Goal: Task Accomplishment & Management: Complete application form

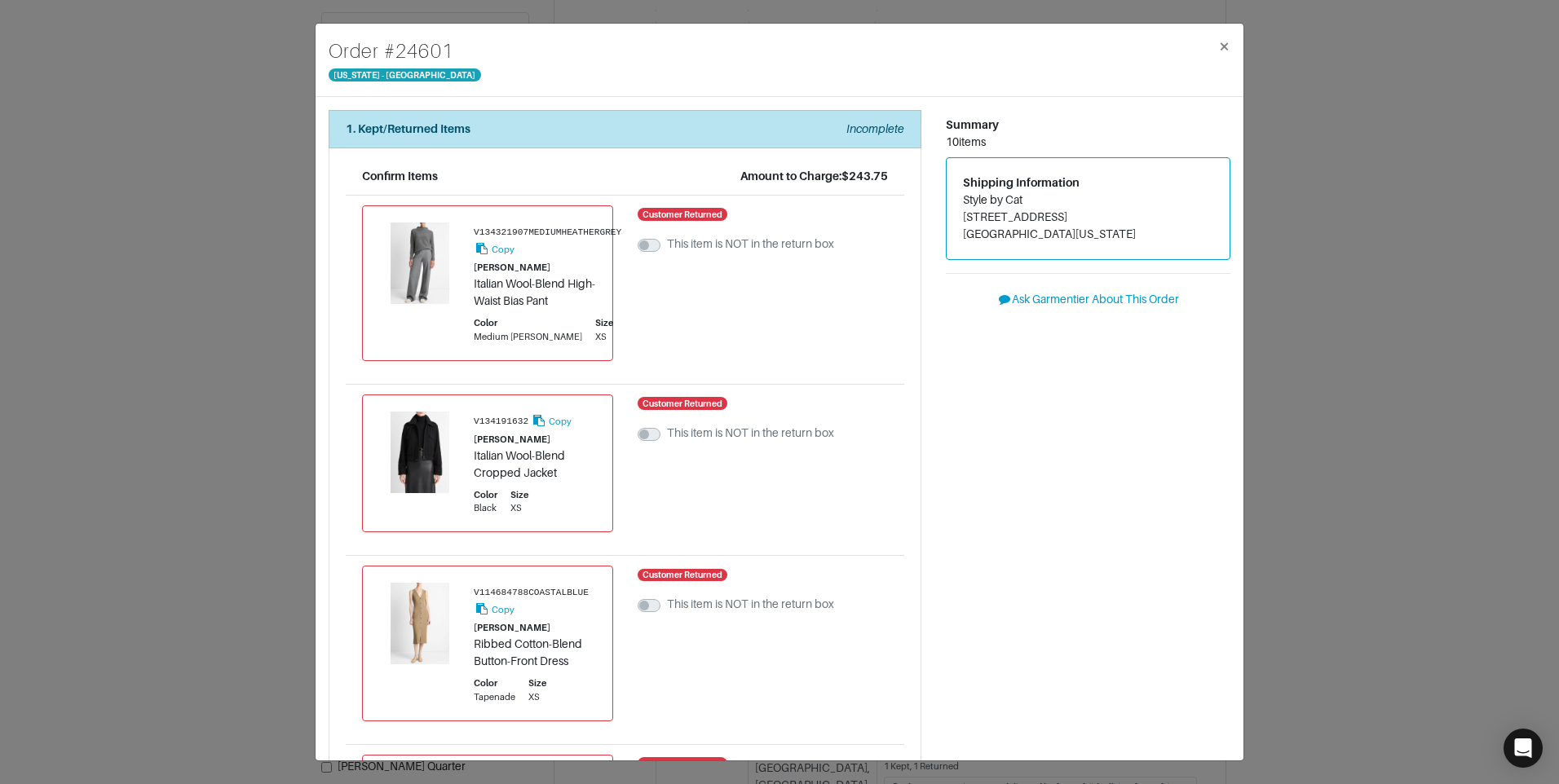
scroll to position [1434, 0]
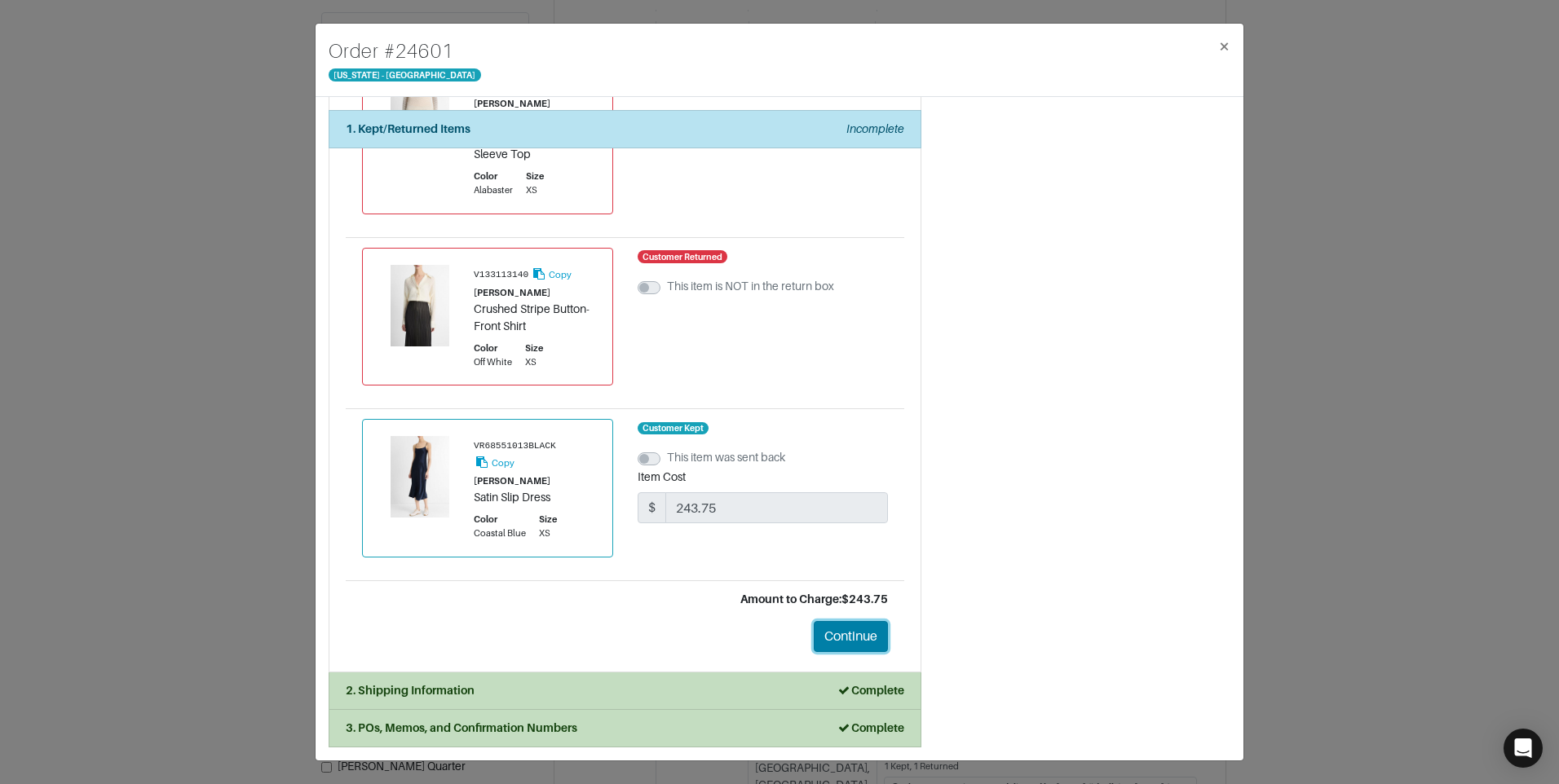
click at [856, 633] on button "Continue" at bounding box center [851, 637] width 74 height 31
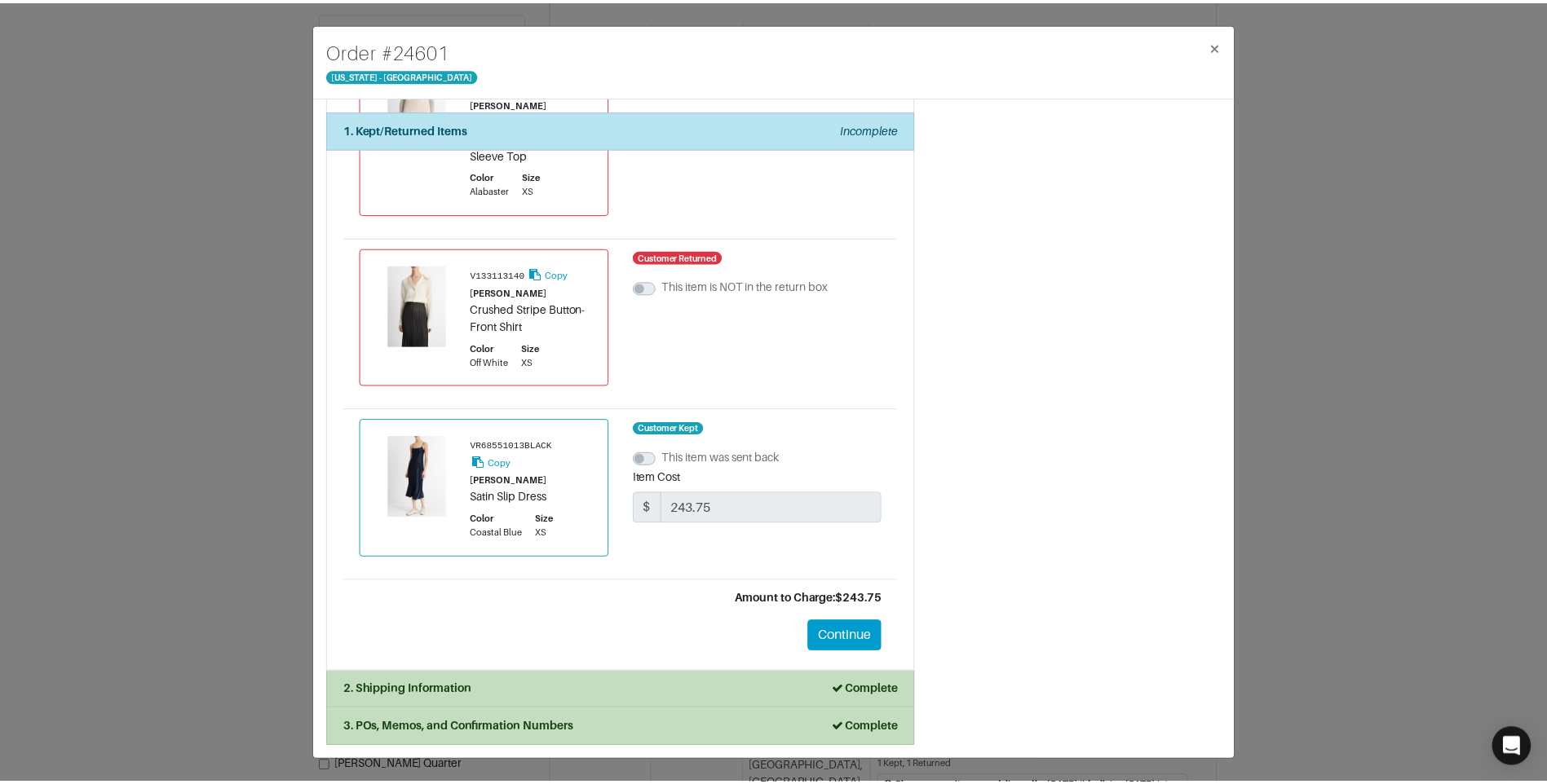
scroll to position [0, 0]
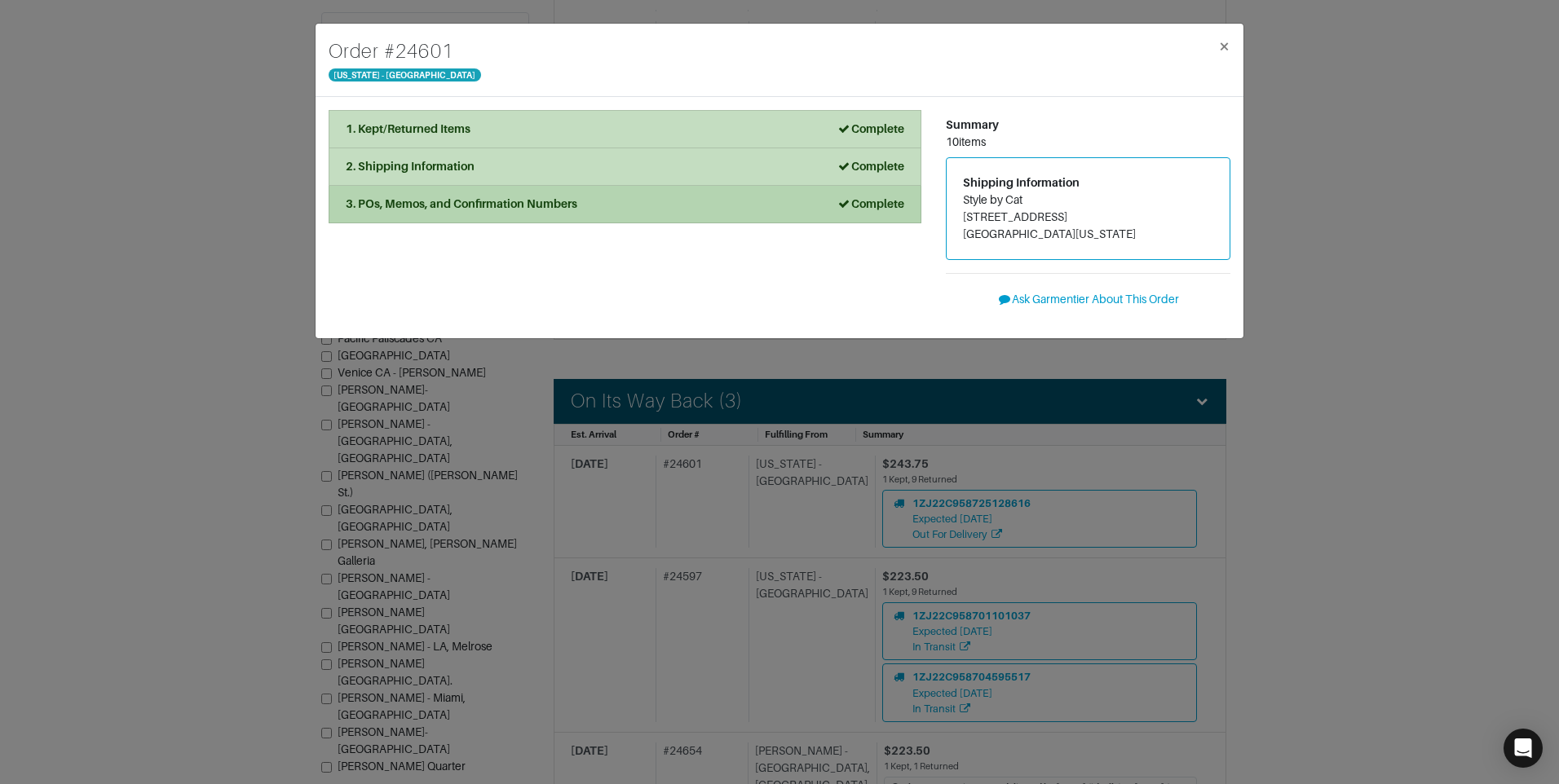
click at [491, 205] on strong "3. POs, Memos, and Confirmation Numbers" at bounding box center [461, 203] width 231 height 13
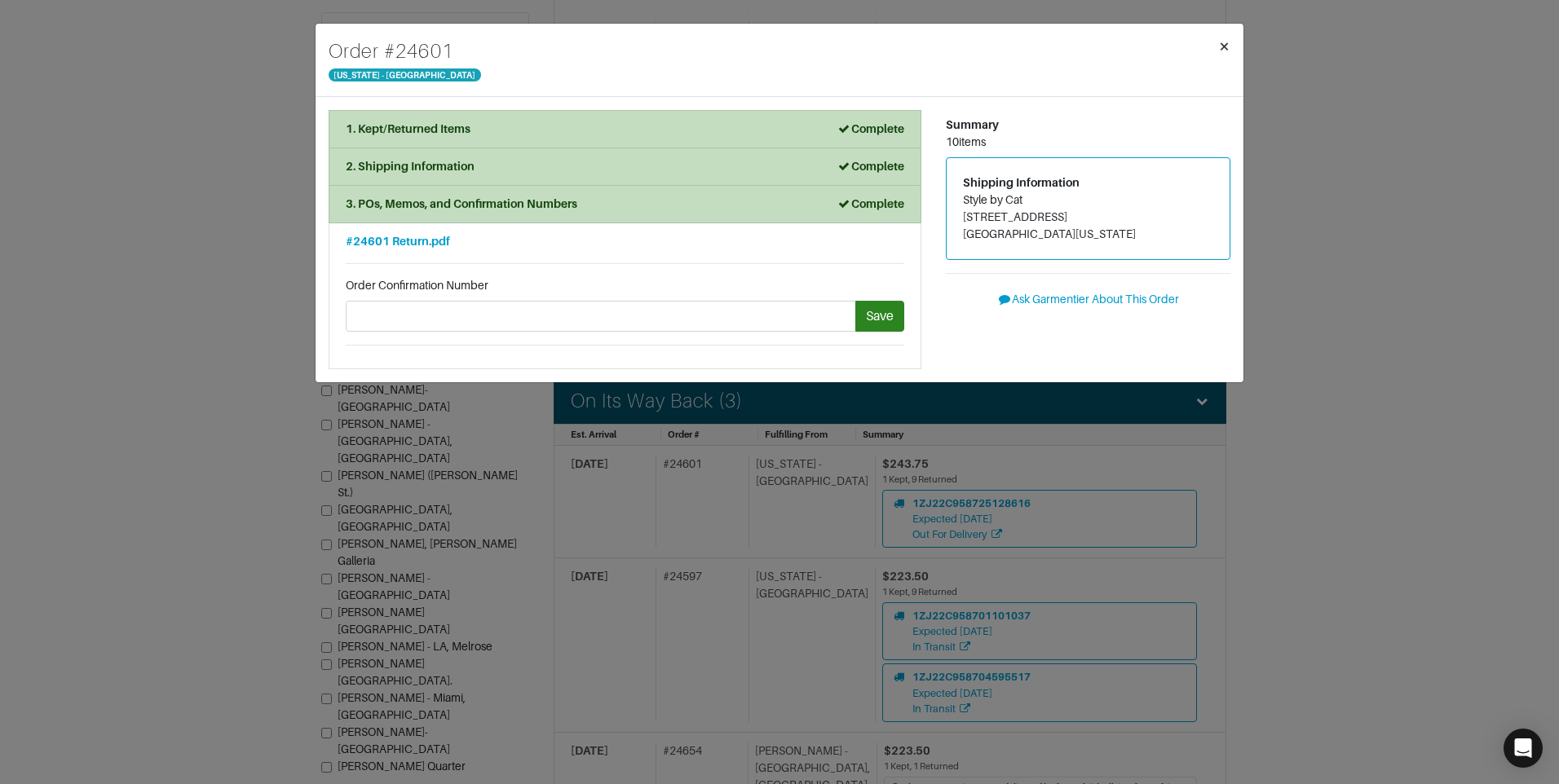
drag, startPoint x: 1224, startPoint y: 51, endPoint x: 866, endPoint y: 99, distance: 361.2
click at [1213, 54] on button "×" at bounding box center [1224, 46] width 39 height 45
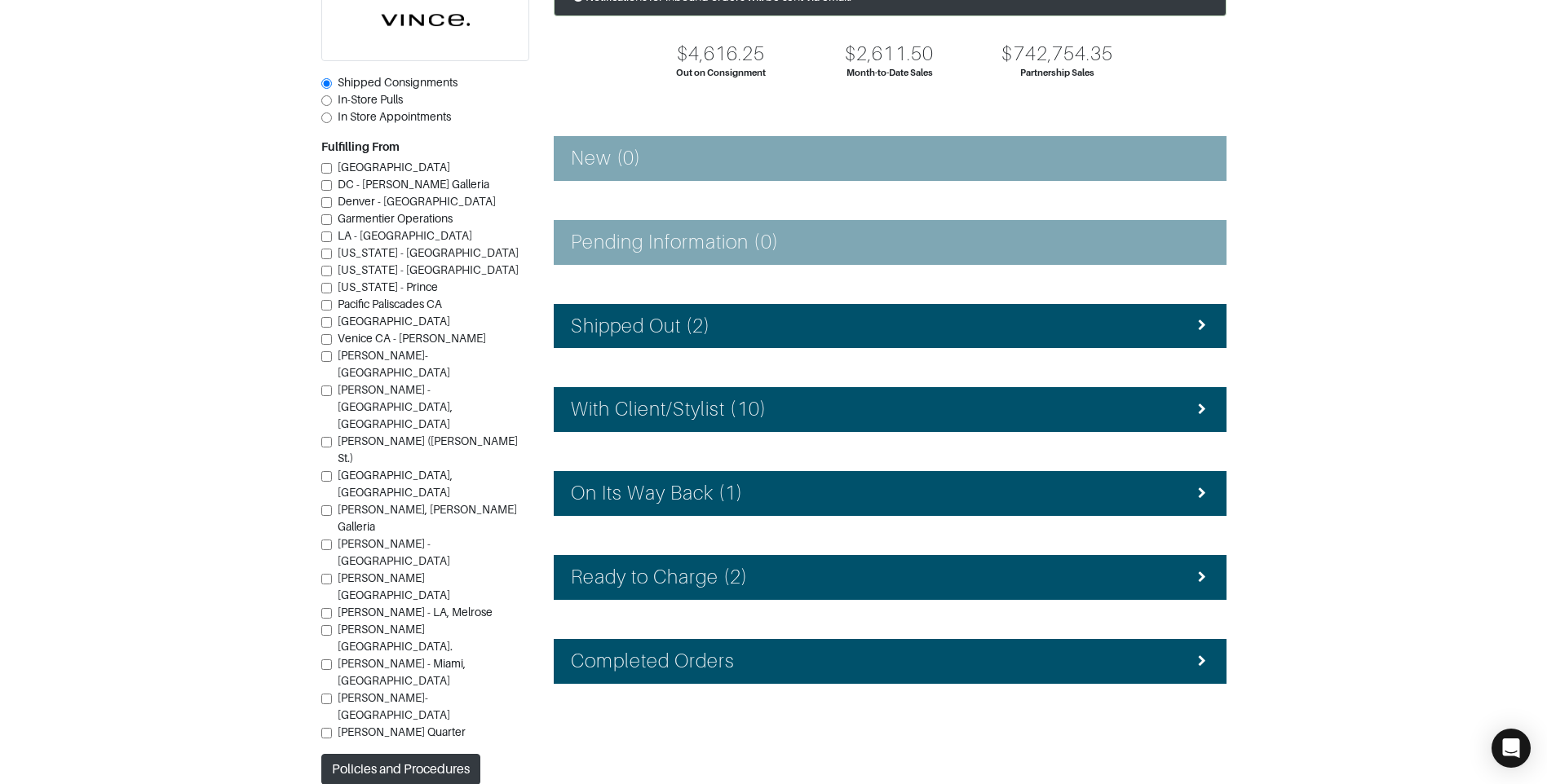
scroll to position [146, 0]
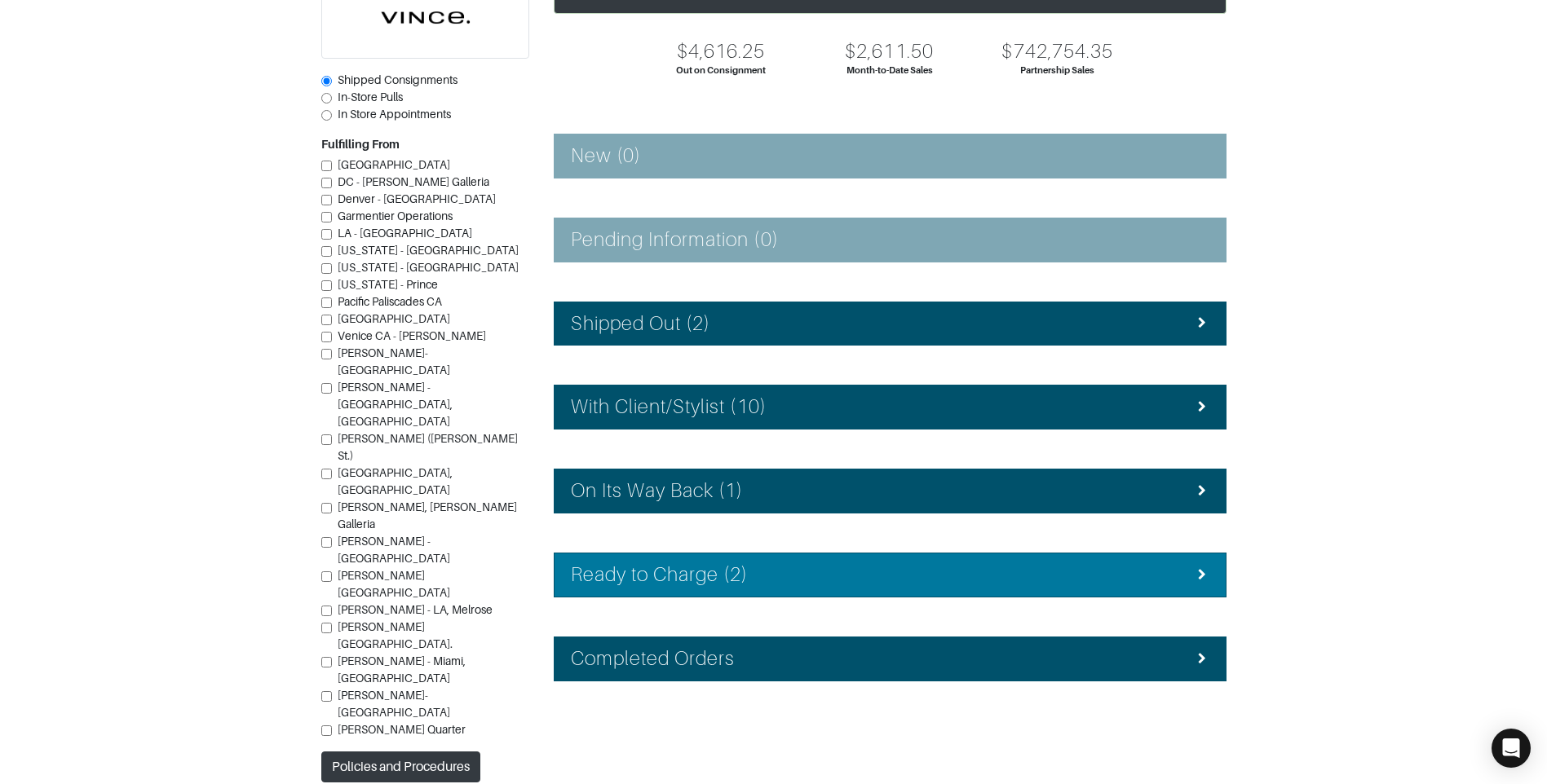
click at [803, 556] on li "Ready to Charge (2)" at bounding box center [890, 575] width 673 height 45
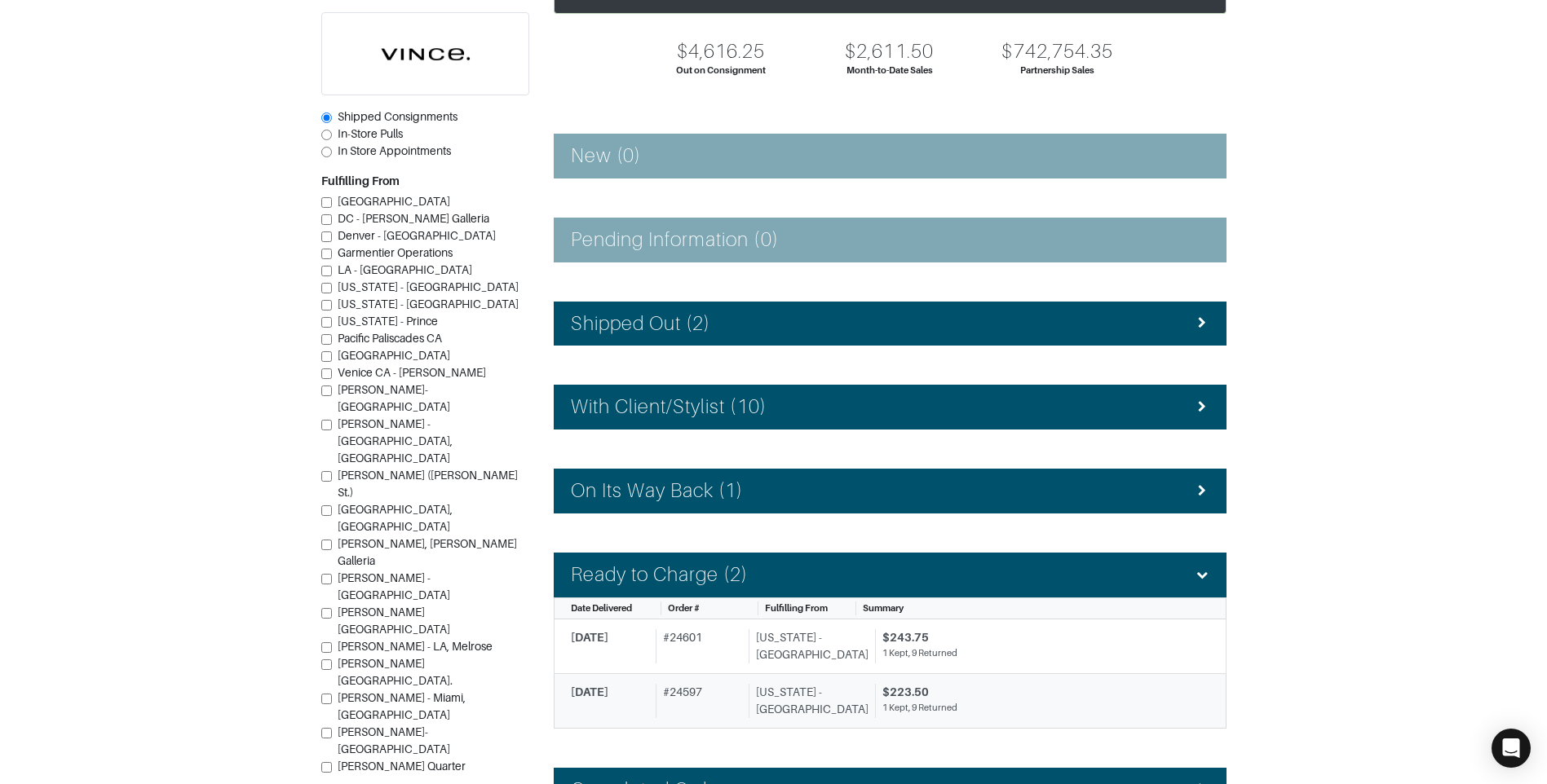
click at [771, 696] on div "[US_STATE] - [GEOGRAPHIC_DATA]" at bounding box center [808, 701] width 120 height 34
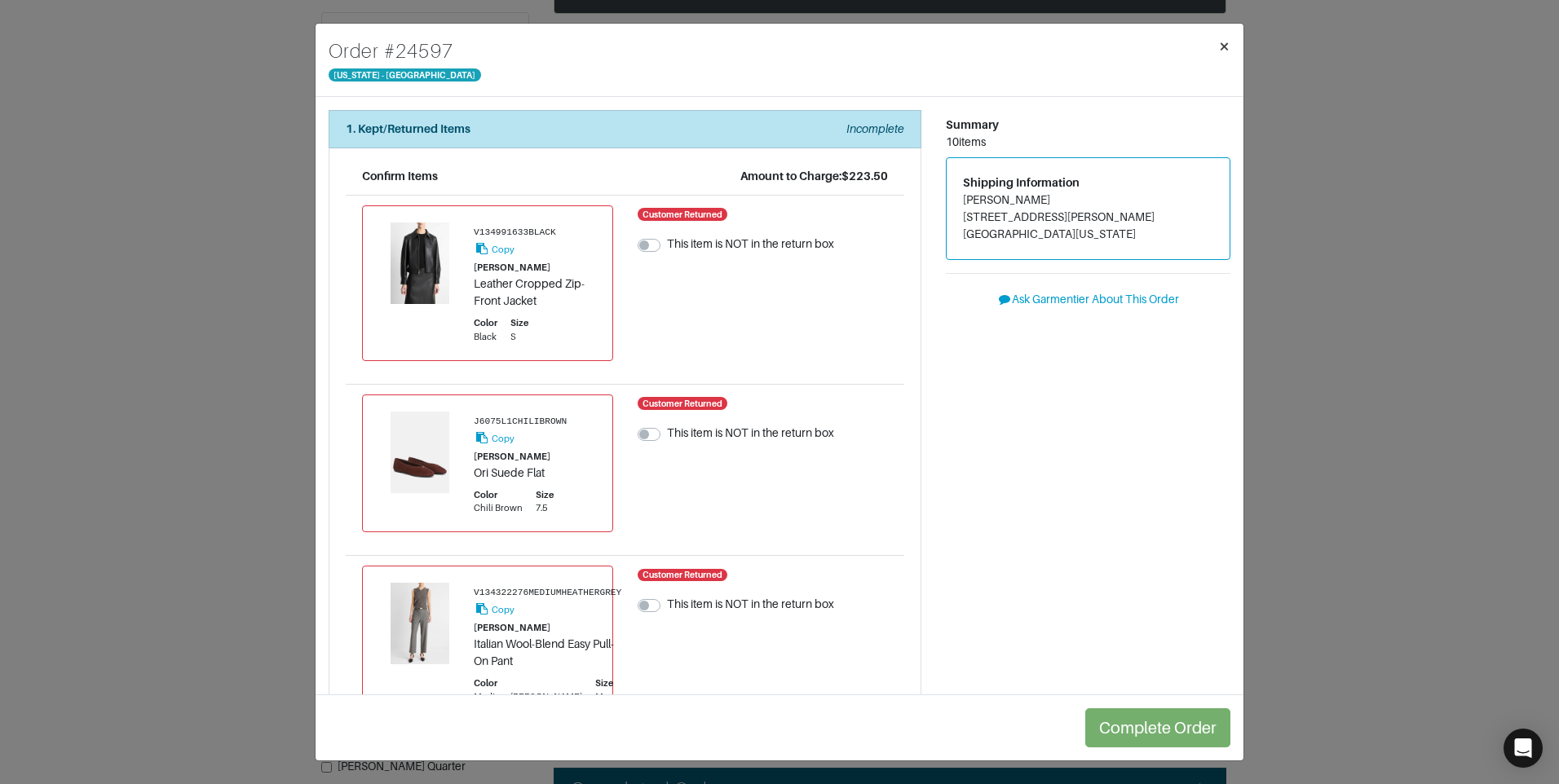
drag, startPoint x: 1224, startPoint y: 45, endPoint x: 1160, endPoint y: 117, distance: 96.3
click at [1224, 46] on span "×" at bounding box center [1224, 46] width 12 height 22
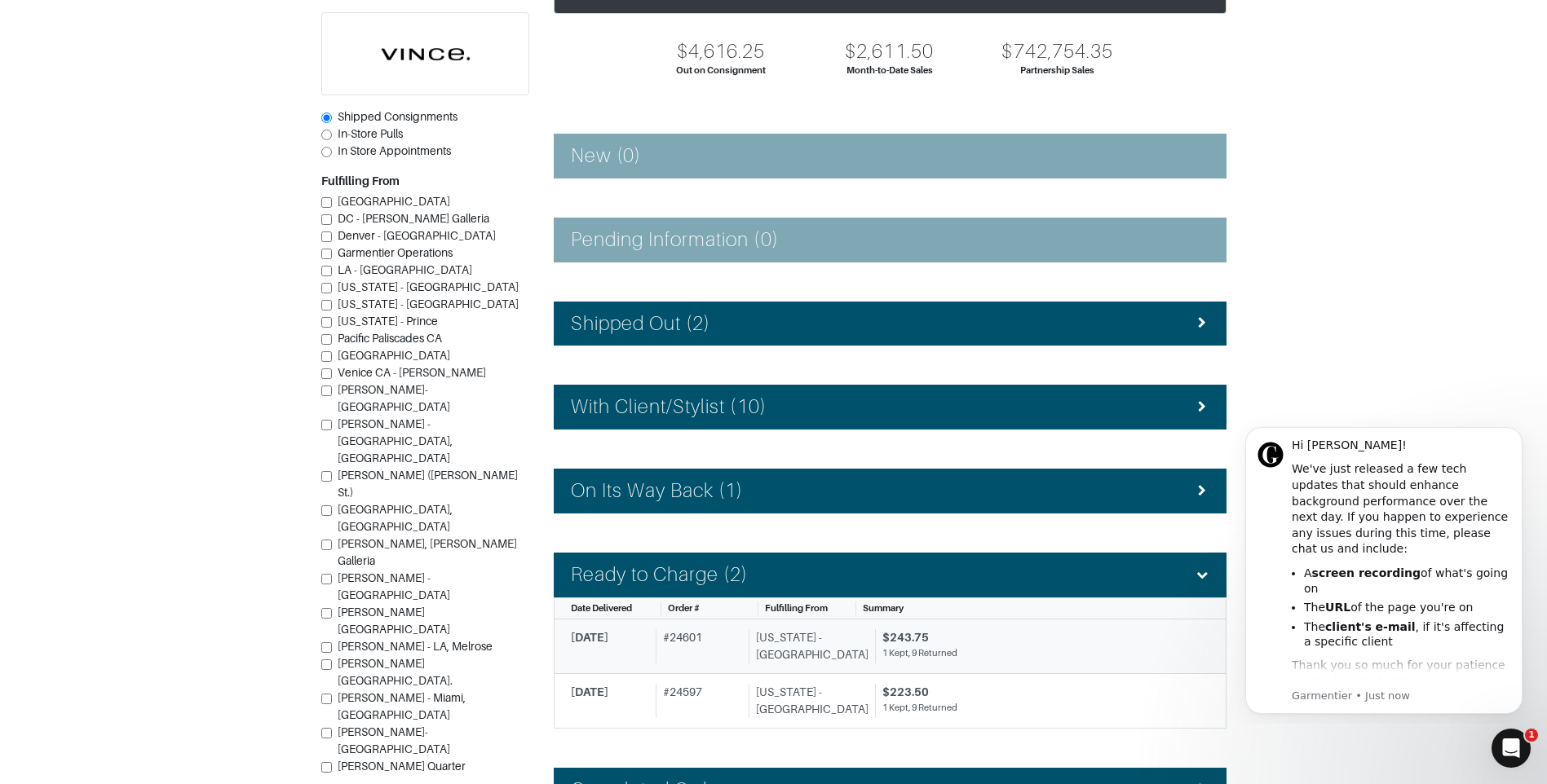
click at [967, 634] on div "$243.75" at bounding box center [1040, 638] width 315 height 17
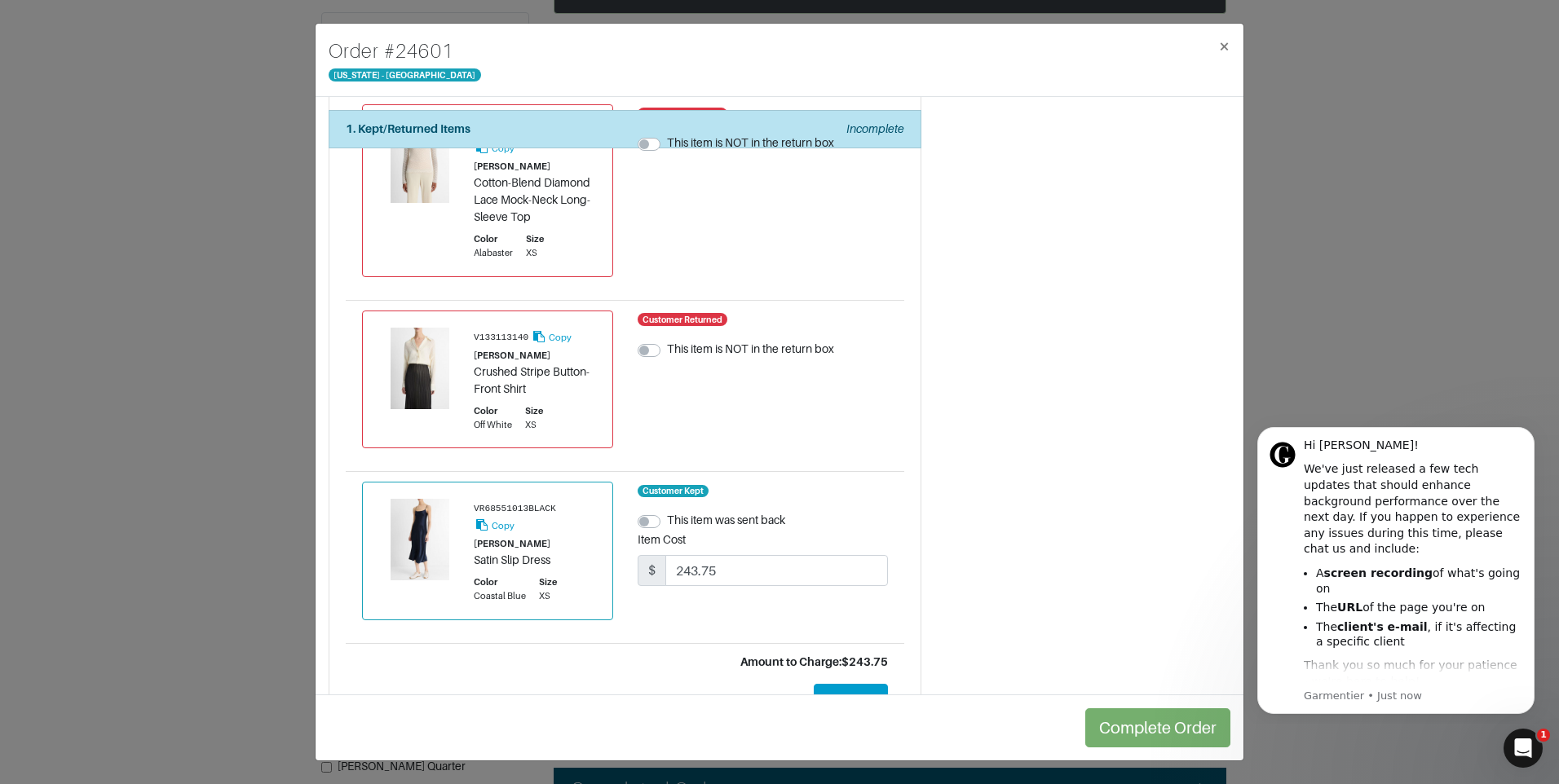
scroll to position [1463, 0]
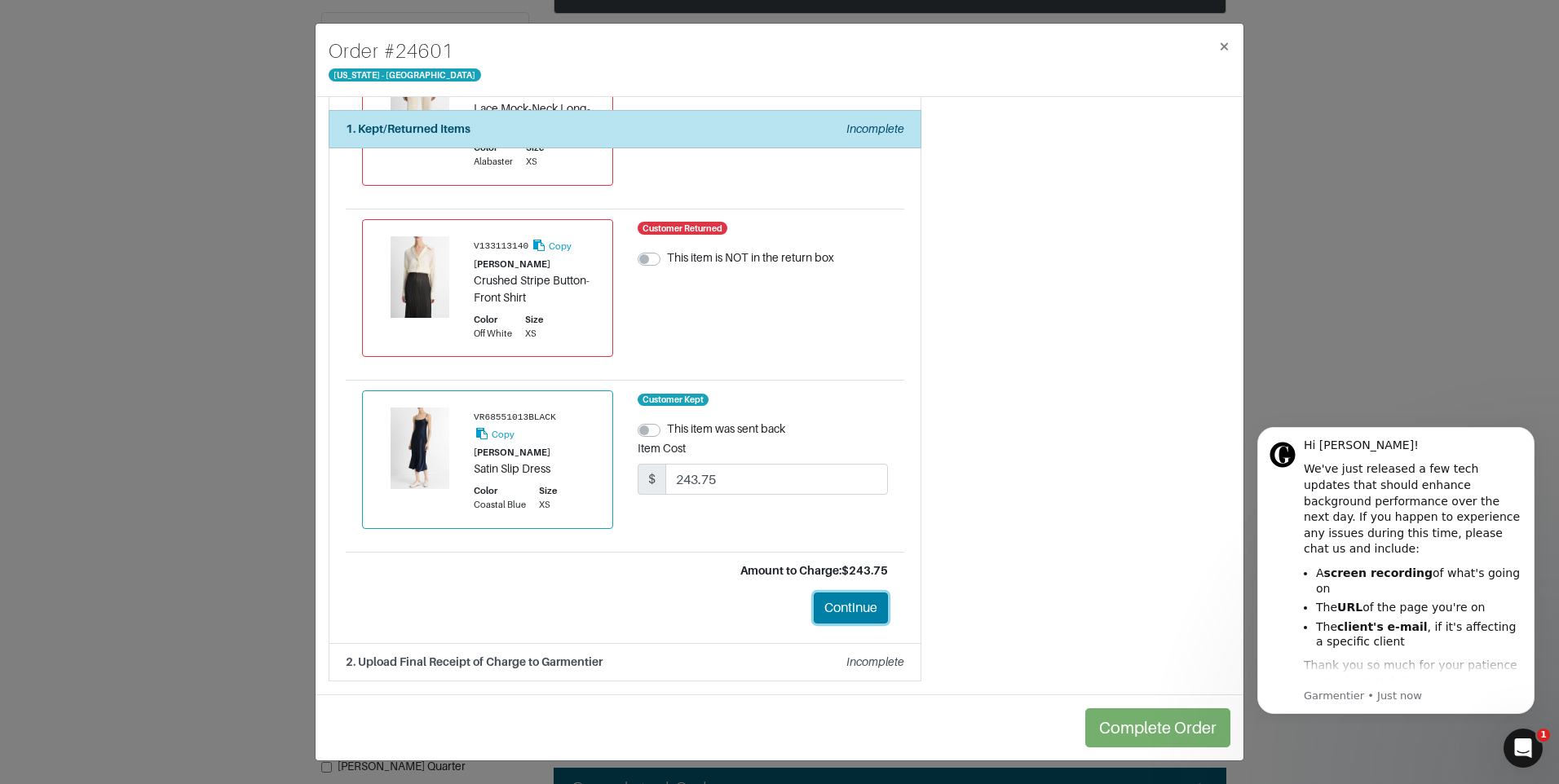
drag, startPoint x: 837, startPoint y: 615, endPoint x: 825, endPoint y: 607, distance: 14.4
click at [837, 615] on button "Continue" at bounding box center [851, 608] width 74 height 31
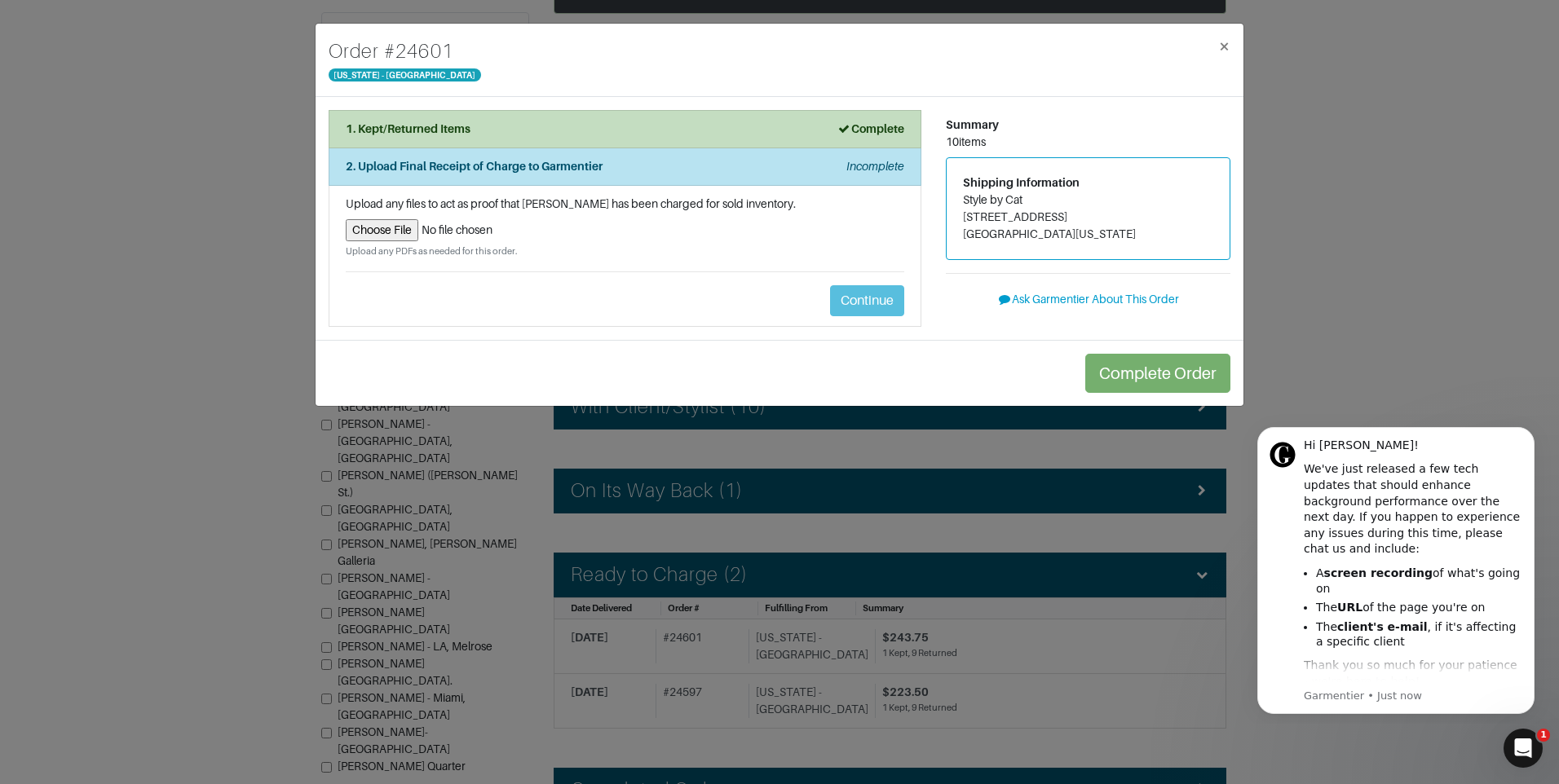
click at [390, 228] on input "file" at bounding box center [625, 230] width 558 height 22
type input "C:\fakepath\exchange_receipt_20abc2b4-084b-414f-95cf-960030d38582.pdf"
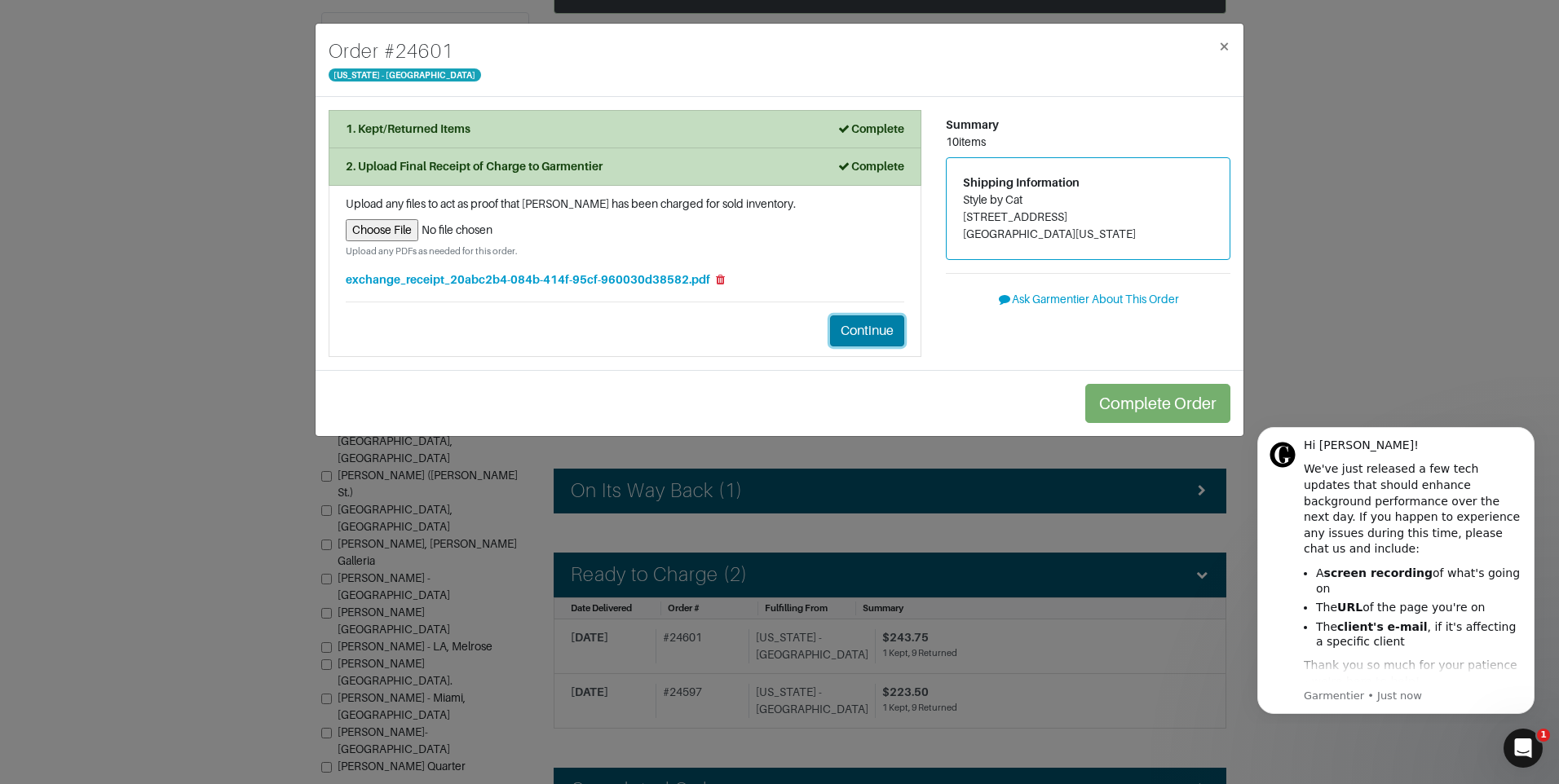
drag, startPoint x: 884, startPoint y: 346, endPoint x: 884, endPoint y: 335, distance: 11.0
click at [884, 347] on li "Upload any files to act as proof that [PERSON_NAME] has been charged for sold i…" at bounding box center [625, 271] width 592 height 171
click at [884, 332] on button "Continue" at bounding box center [867, 331] width 74 height 31
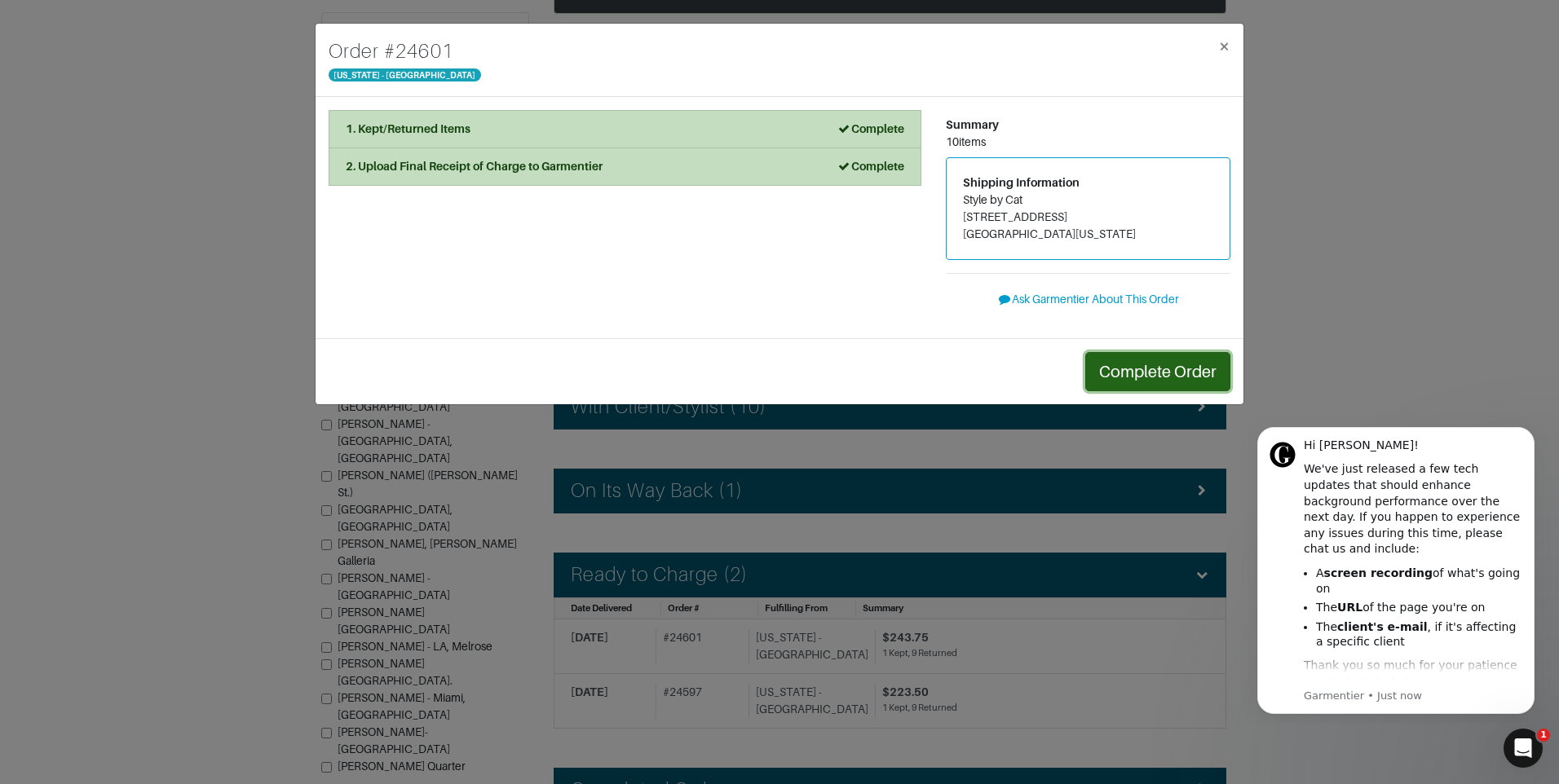
click at [1175, 359] on button "Complete Order" at bounding box center [1158, 371] width 146 height 39
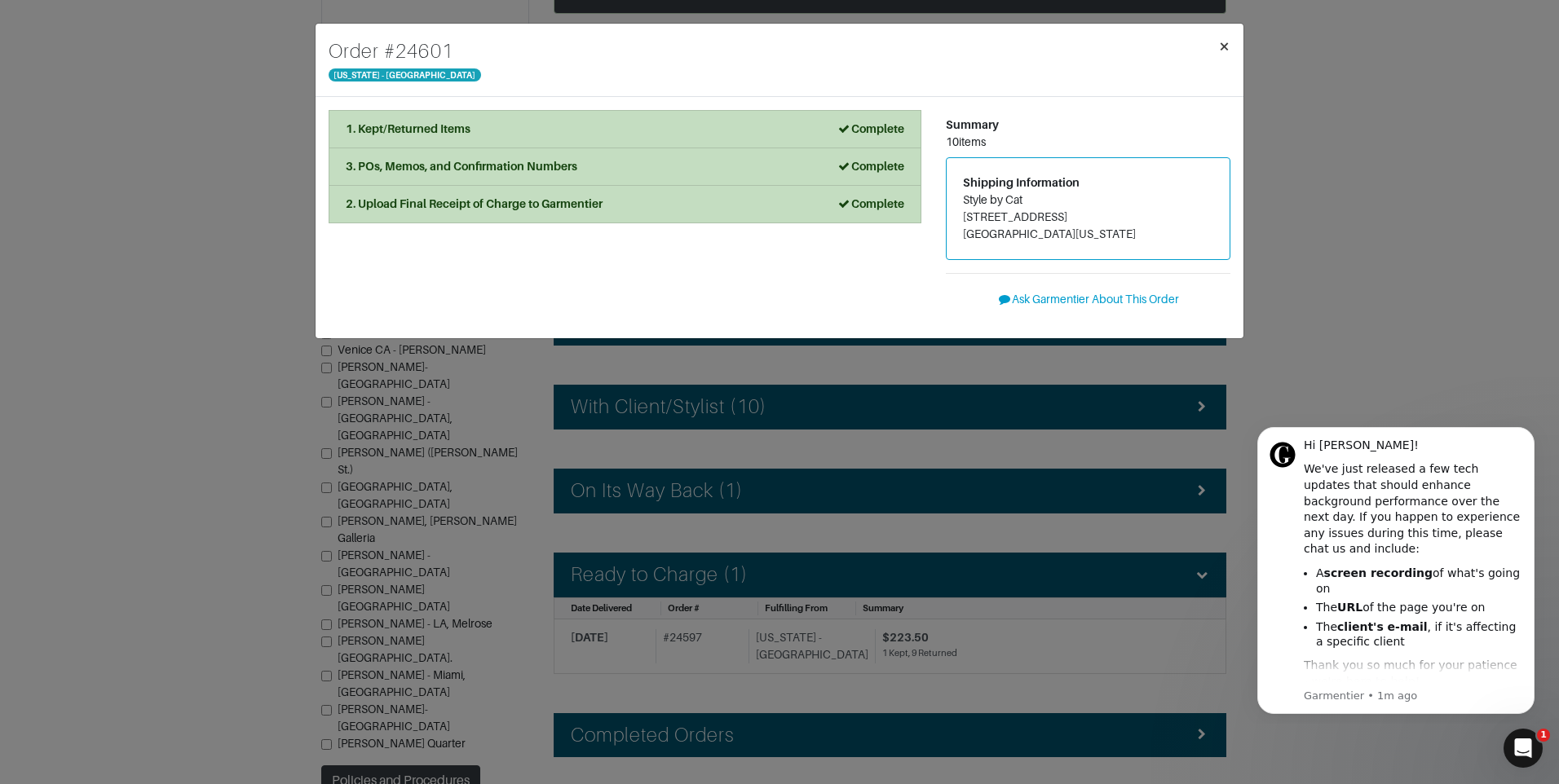
click at [1232, 35] on button "×" at bounding box center [1224, 46] width 39 height 45
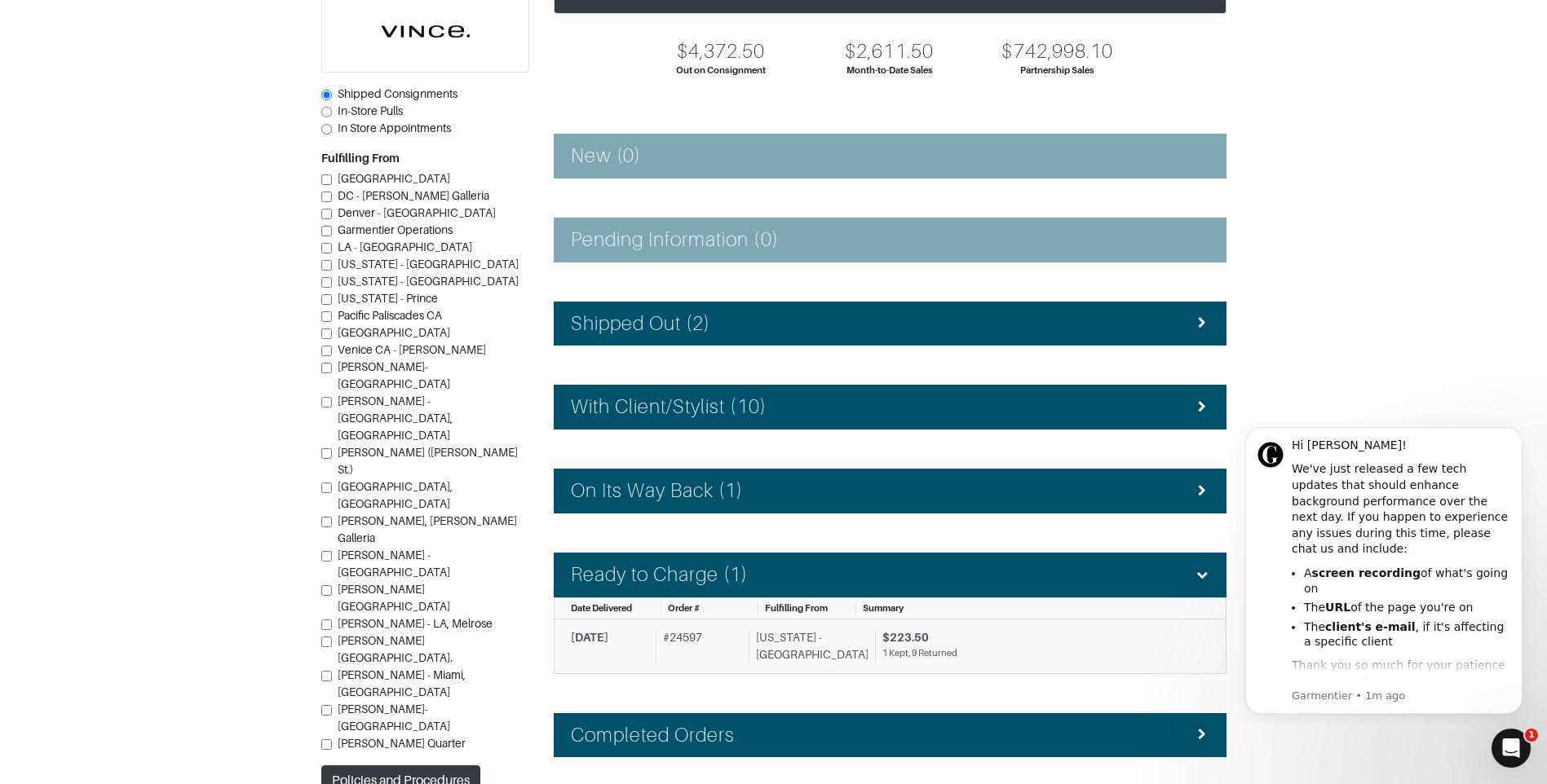
click at [1050, 633] on div "$223.50" at bounding box center [1040, 638] width 315 height 17
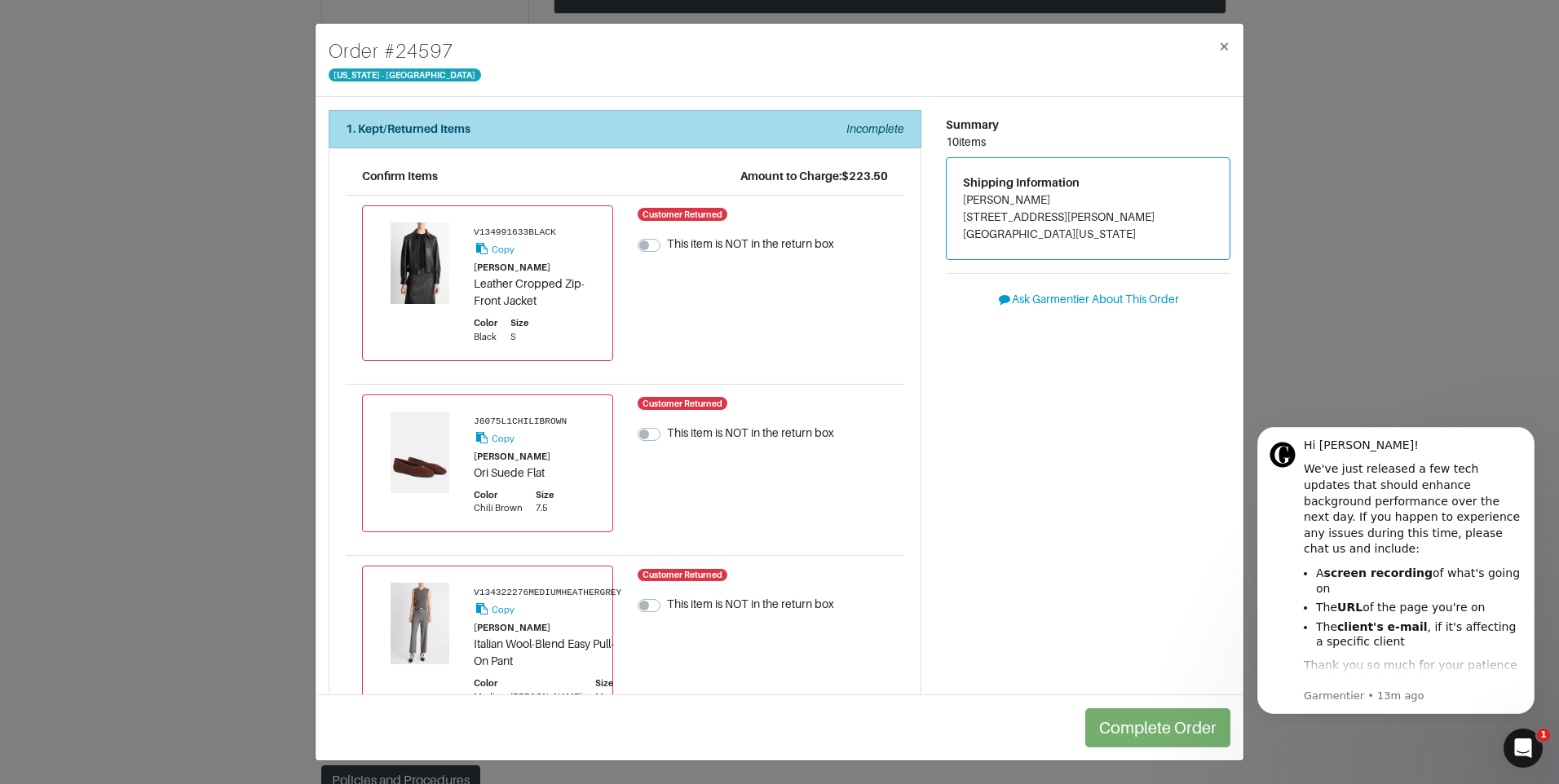
click at [488, 134] on div "1. Kept/Returned Items Incomplete" at bounding box center [625, 129] width 558 height 17
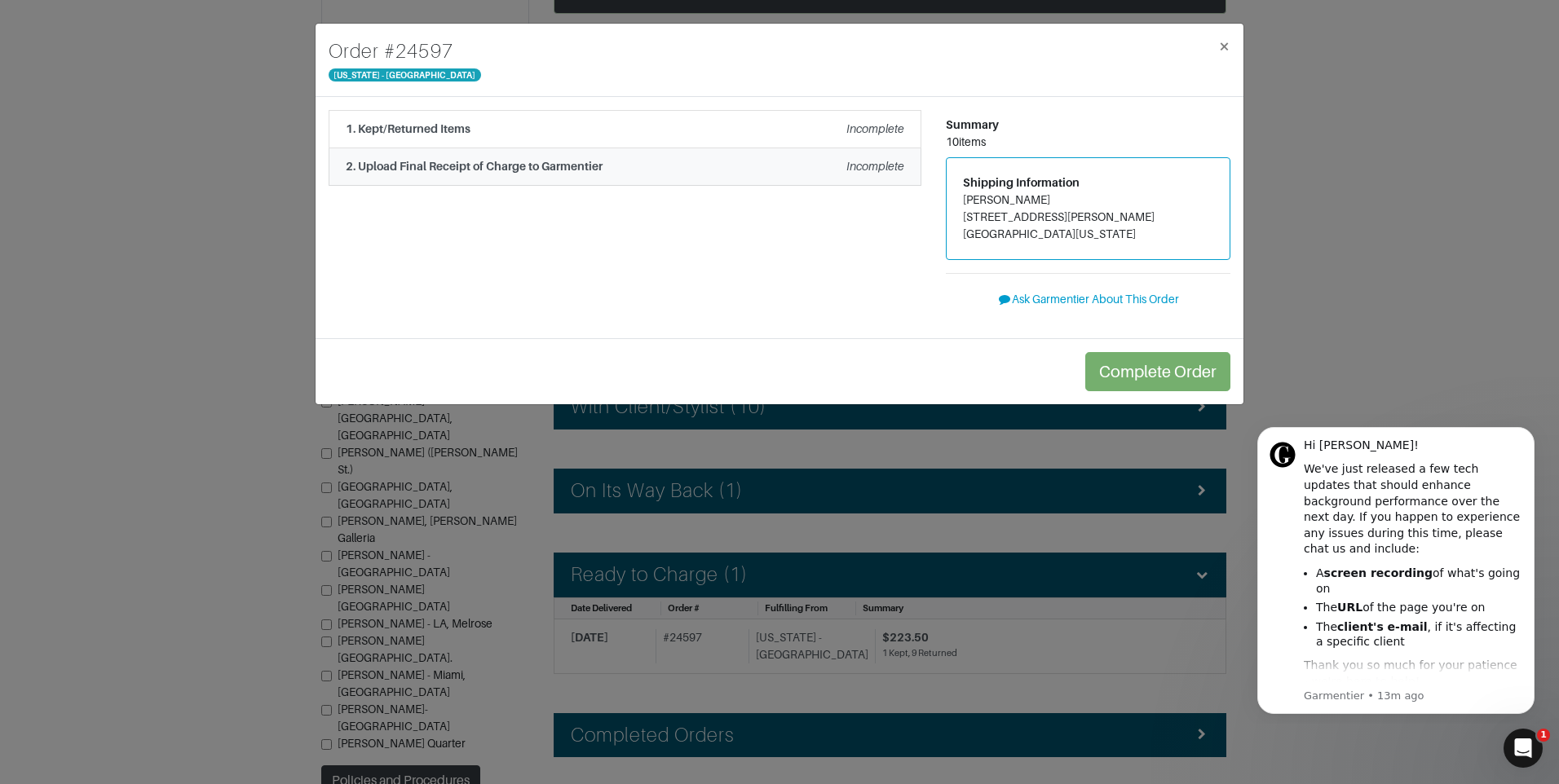
click at [561, 149] on li "2. Upload Final Receipt of Charge to Garmentier Incomplete" at bounding box center [625, 167] width 592 height 38
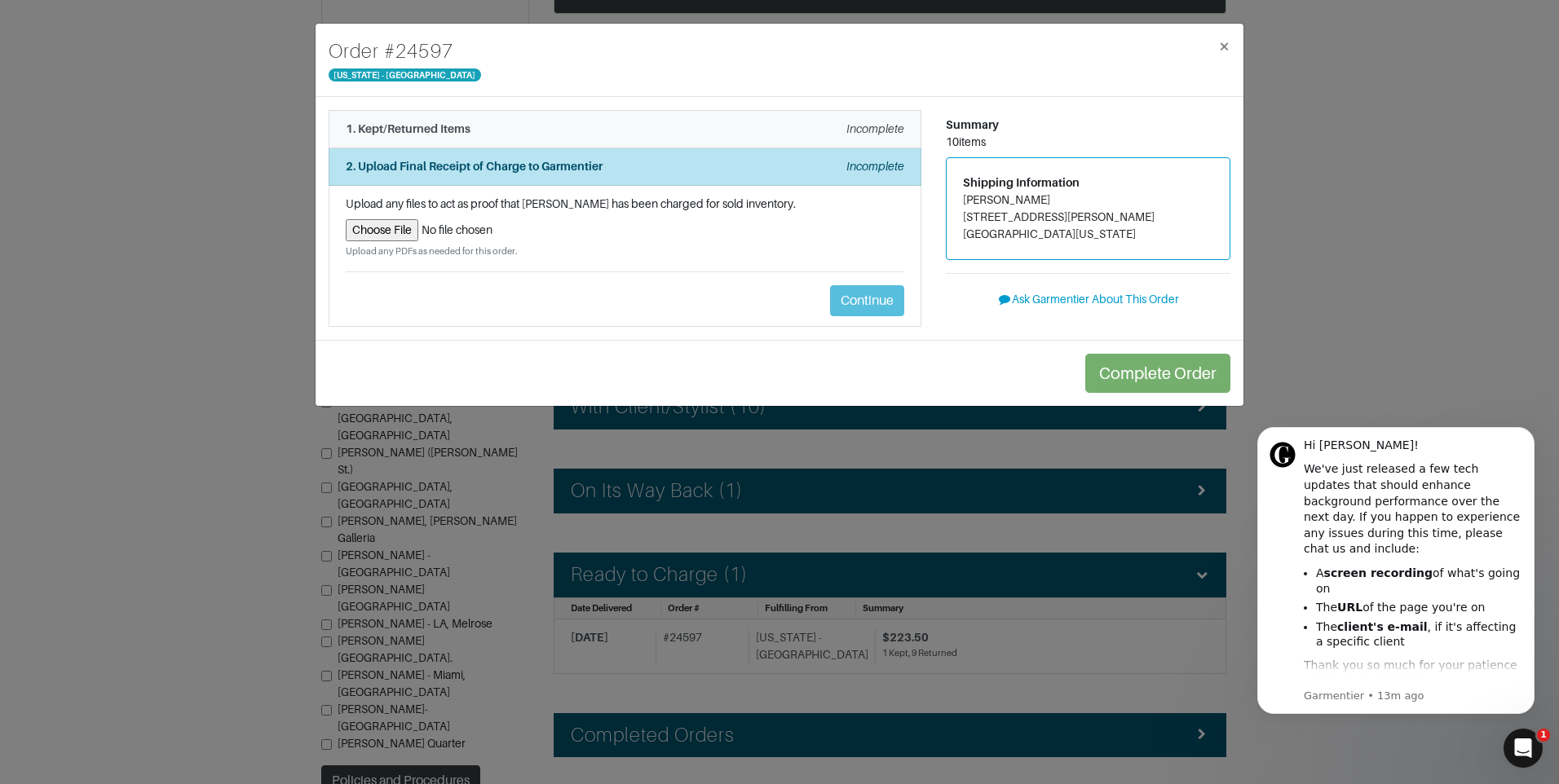
click at [584, 142] on li "1. Kept/Returned Items Incomplete" at bounding box center [625, 129] width 592 height 39
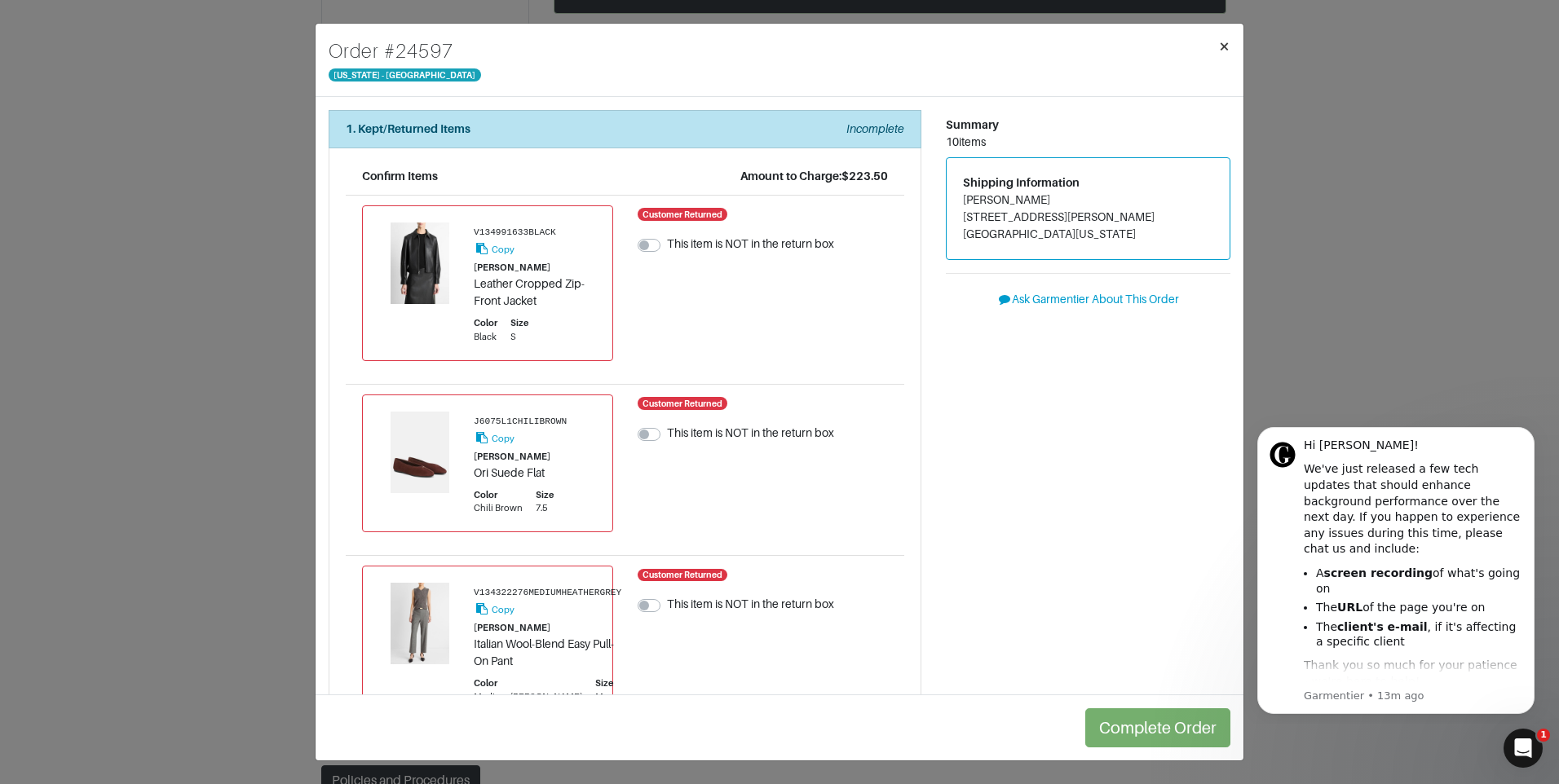
click at [1223, 41] on span "×" at bounding box center [1224, 46] width 12 height 22
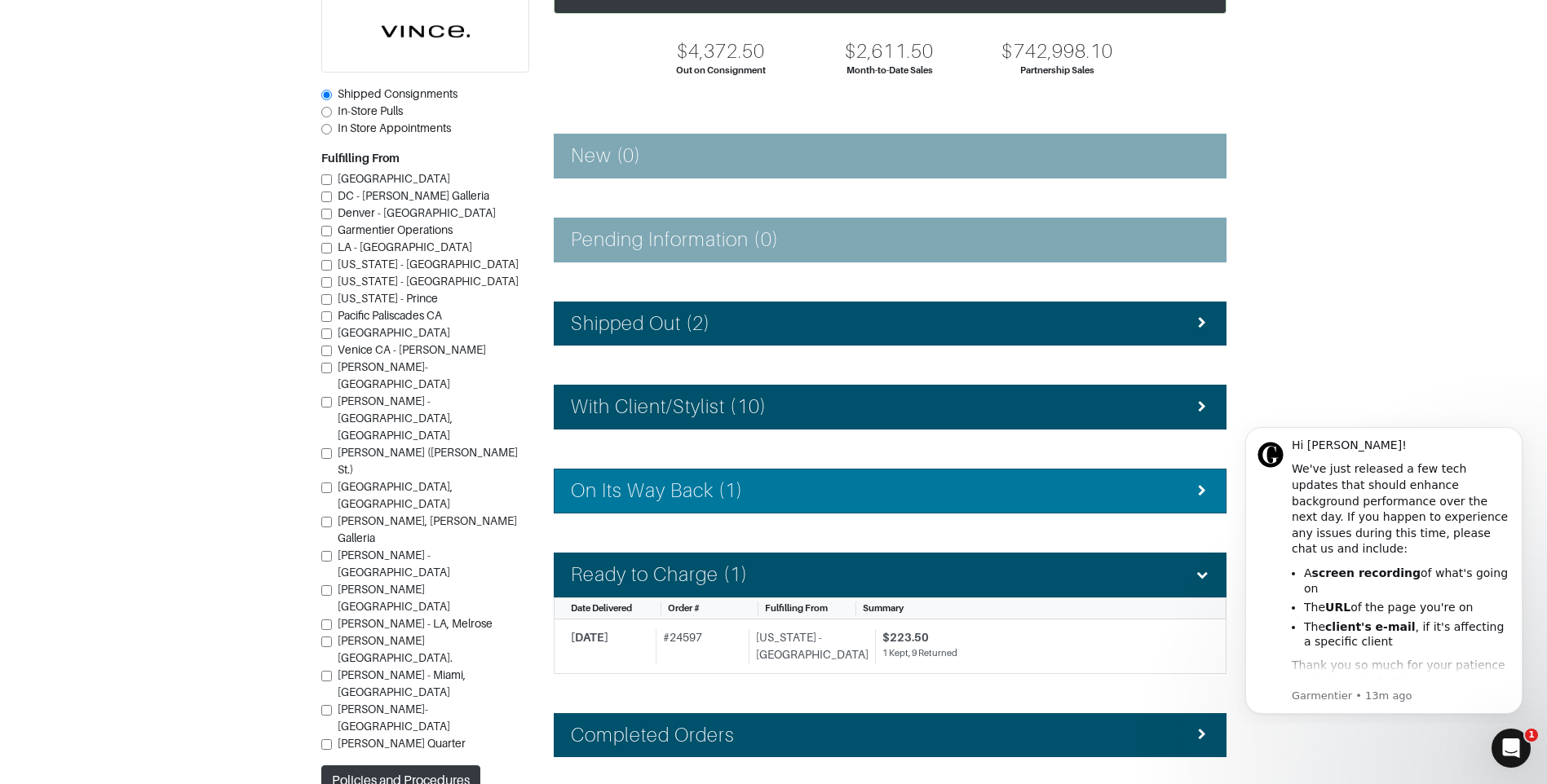
click at [750, 502] on div "On Its Way Back (1)" at bounding box center [890, 491] width 639 height 24
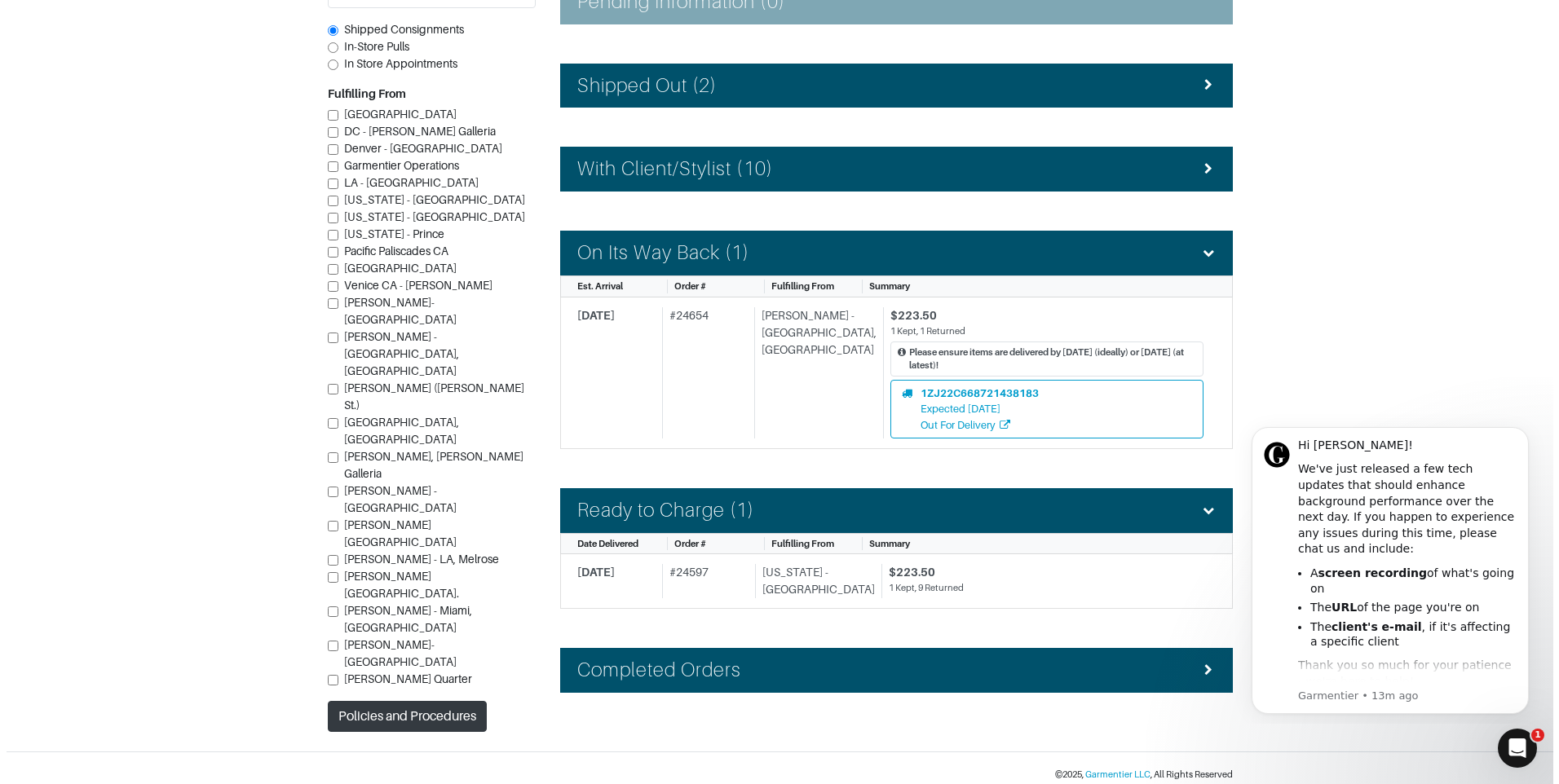
scroll to position [390, 0]
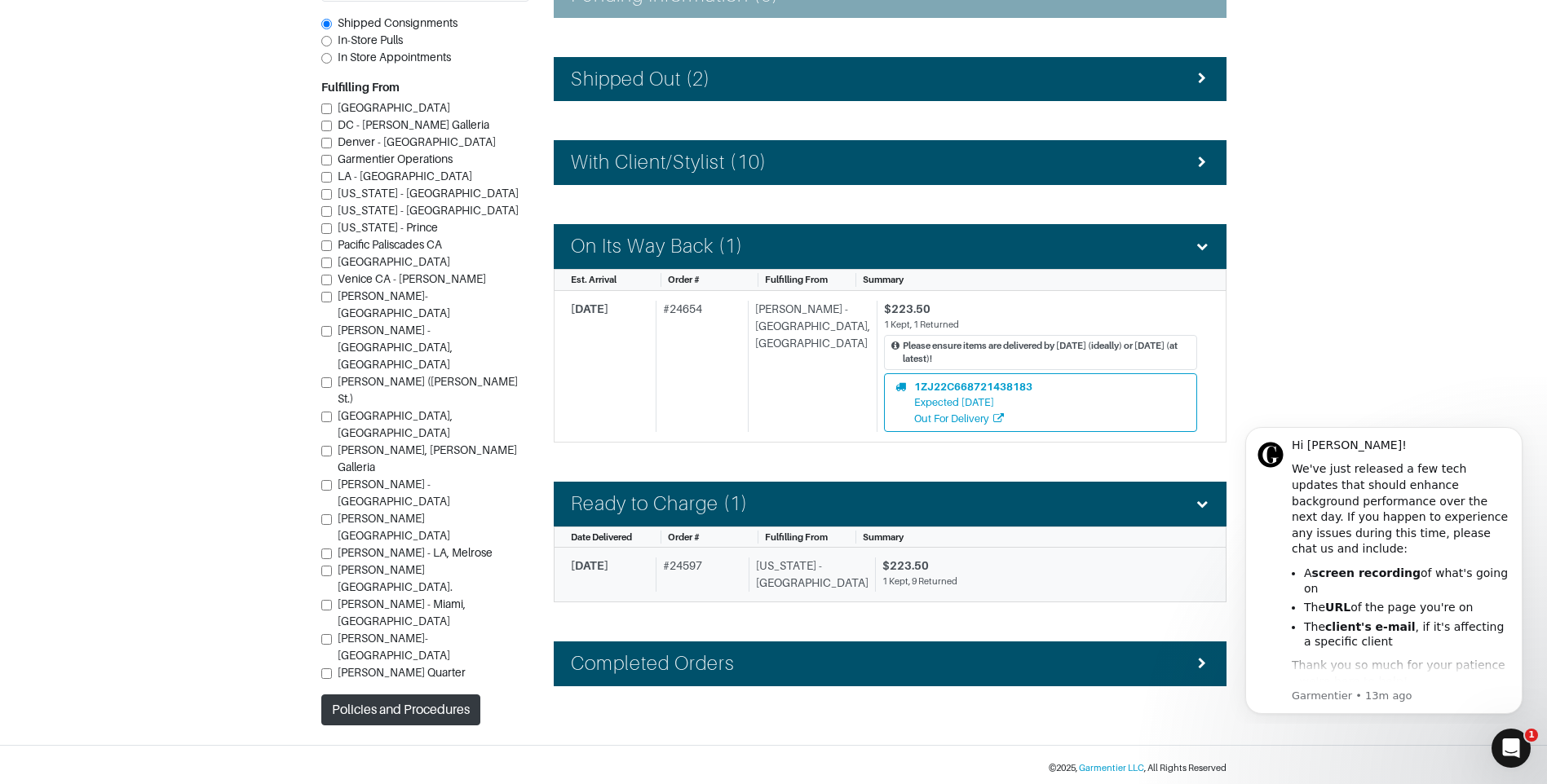
click at [787, 572] on div "[US_STATE] - [GEOGRAPHIC_DATA]" at bounding box center [808, 574] width 120 height 34
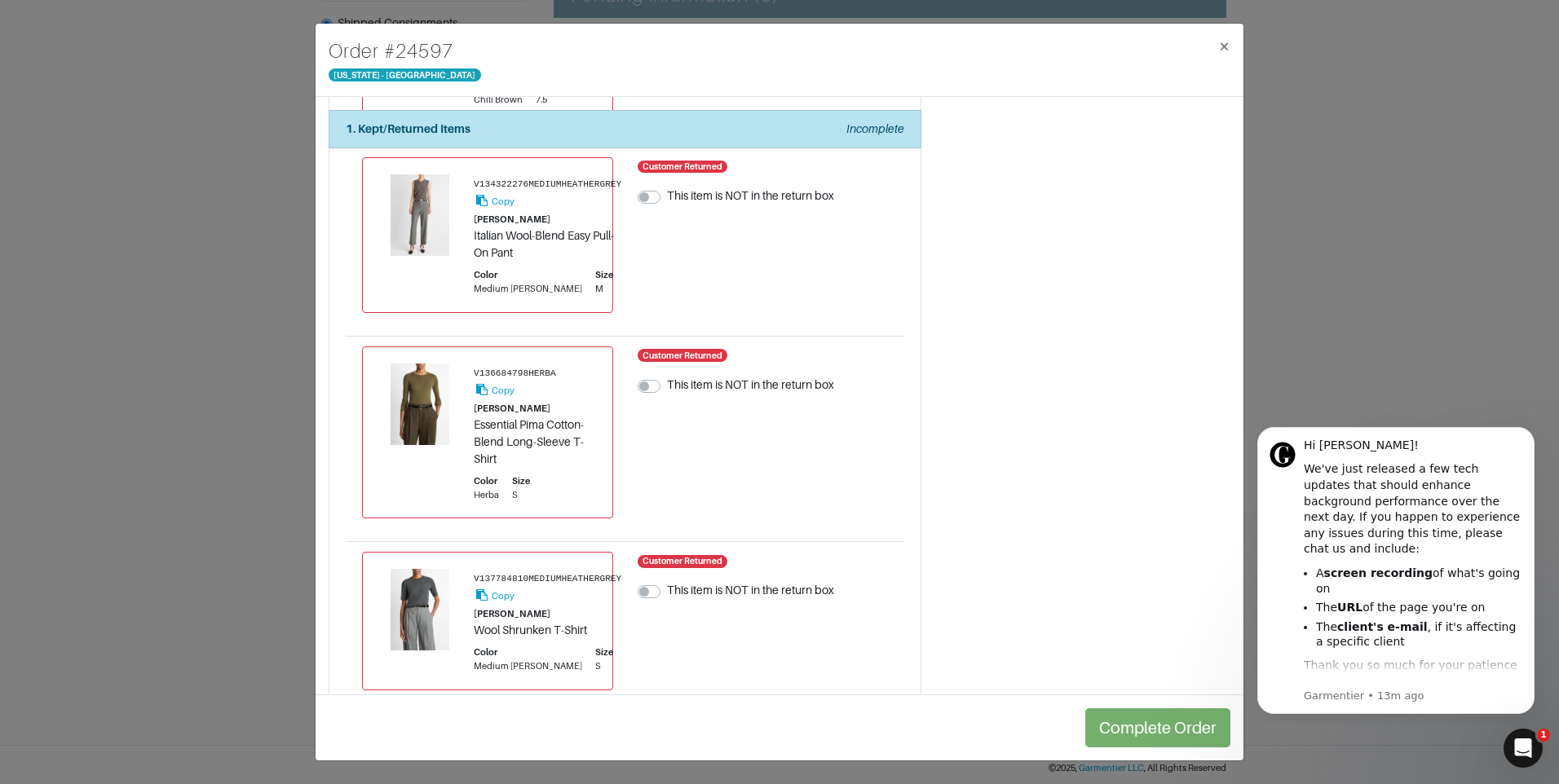
scroll to position [407, 0]
click at [667, 385] on label "This item is NOT in the return box" at bounding box center [750, 386] width 167 height 17
click at [643, 385] on input "This item is NOT in the return box" at bounding box center [644, 385] width 13 height 16
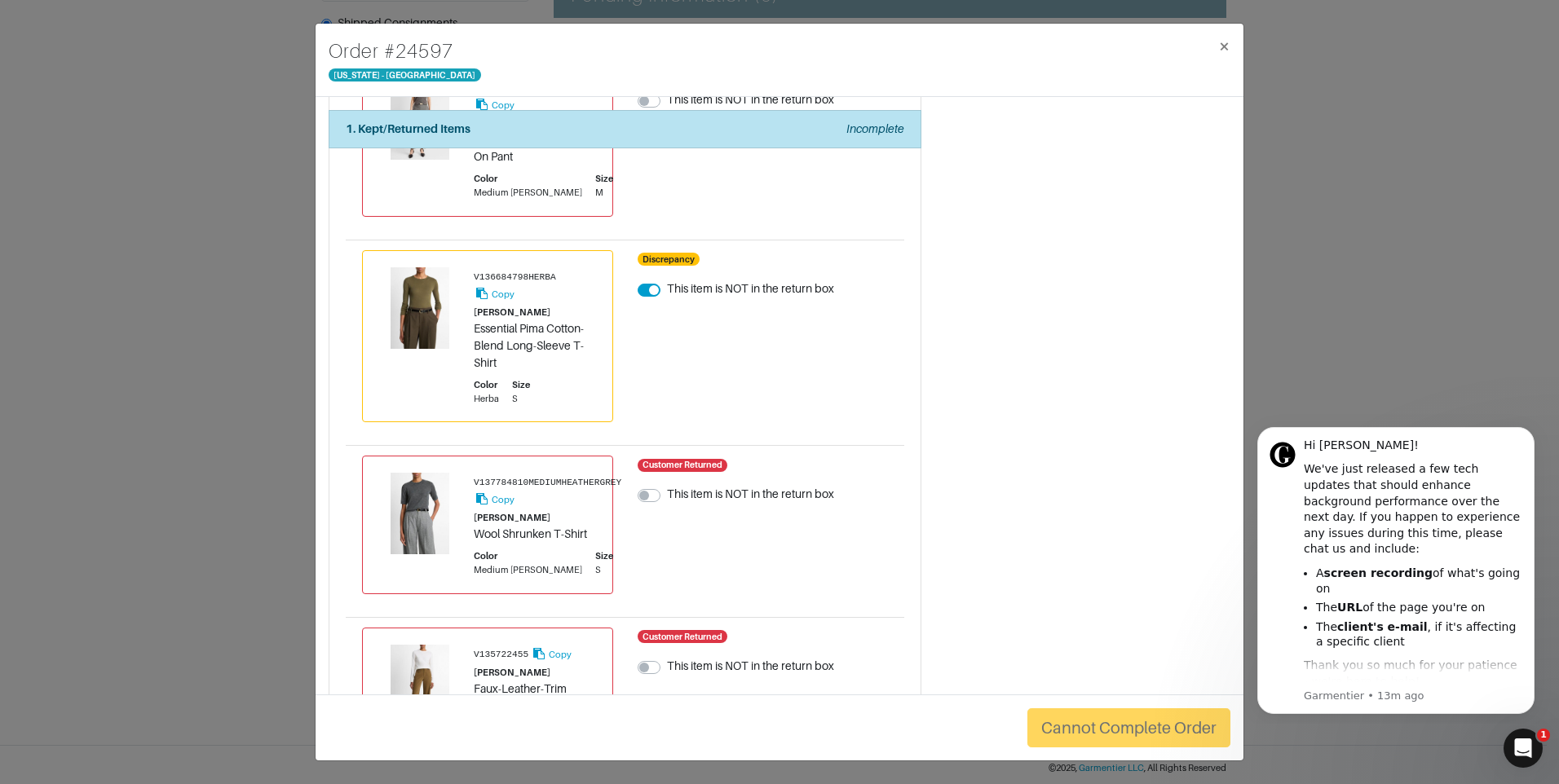
scroll to position [326, 0]
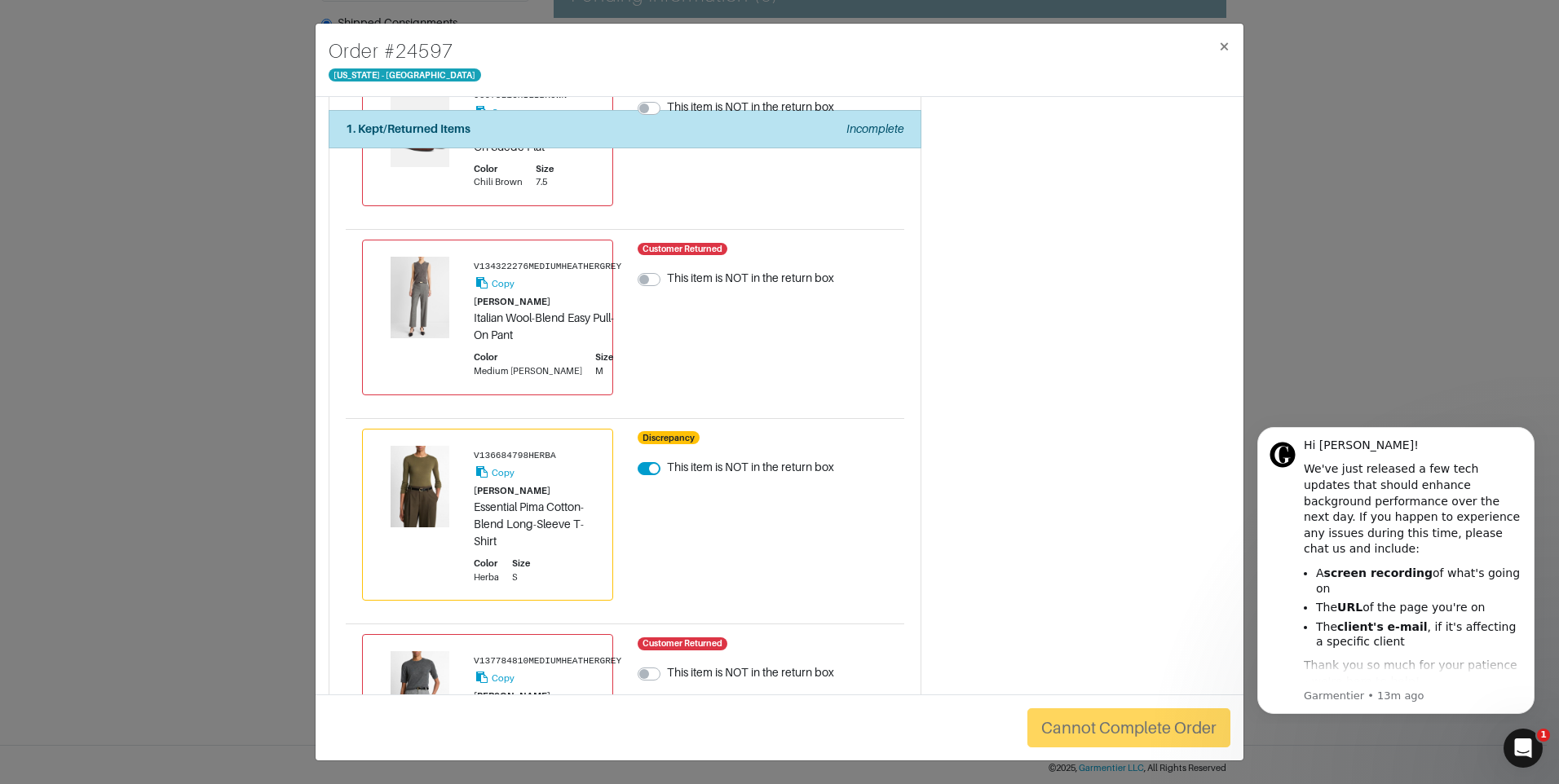
click at [650, 475] on div "This item is NOT in the return box" at bounding box center [736, 468] width 197 height 20
click at [667, 463] on label "This item is NOT in the return box" at bounding box center [750, 467] width 167 height 17
click at [645, 463] on input "This item is NOT in the return box" at bounding box center [644, 466] width 13 height 16
checkbox input "false"
